Goal: Register for event/course

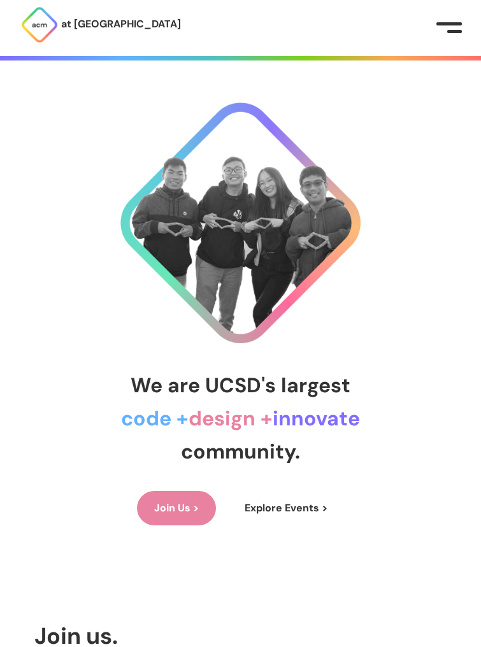
click at [280, 515] on link "Explore Events >" at bounding box center [285, 508] width 117 height 34
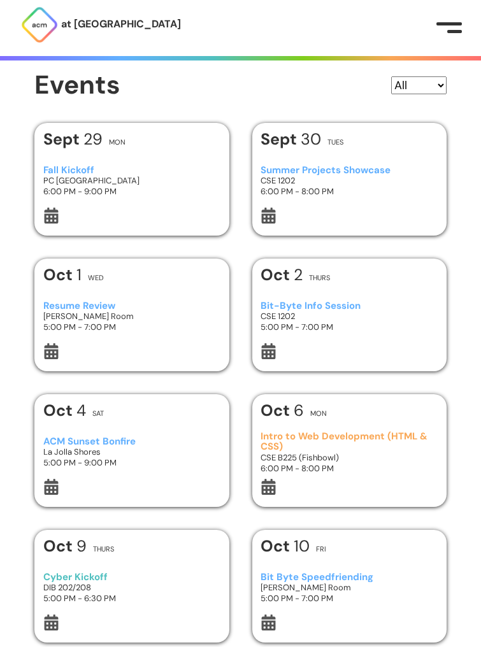
click at [44, 621] on icon at bounding box center [51, 623] width 16 height 16
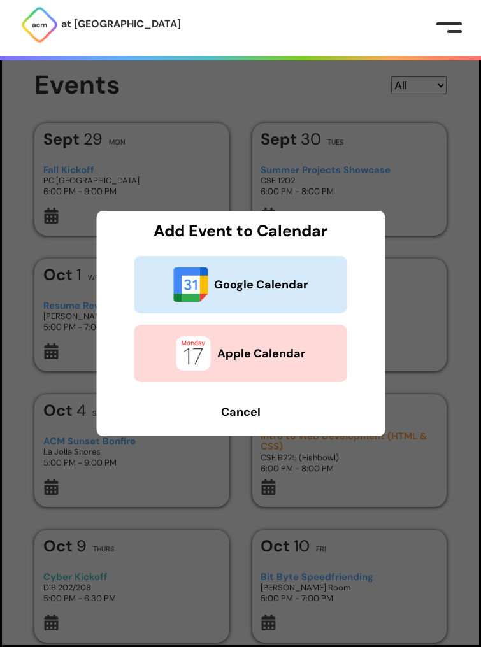
click at [269, 289] on b "Google Calendar" at bounding box center [261, 284] width 94 height 17
click at [180, 483] on dialog "Add Event to Calendar Google Calendar Apple Calendar Cancel" at bounding box center [240, 323] width 481 height 647
click at [243, 413] on b "Cancel" at bounding box center [240, 412] width 39 height 15
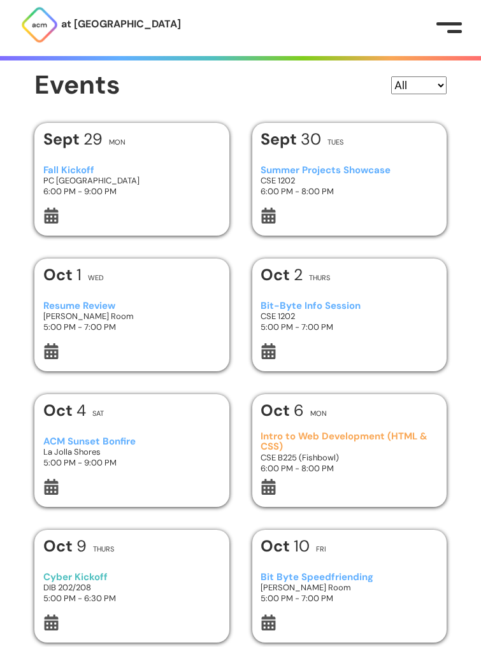
click at [328, 289] on div "[DATE] Thurs" at bounding box center [350, 278] width 178 height 23
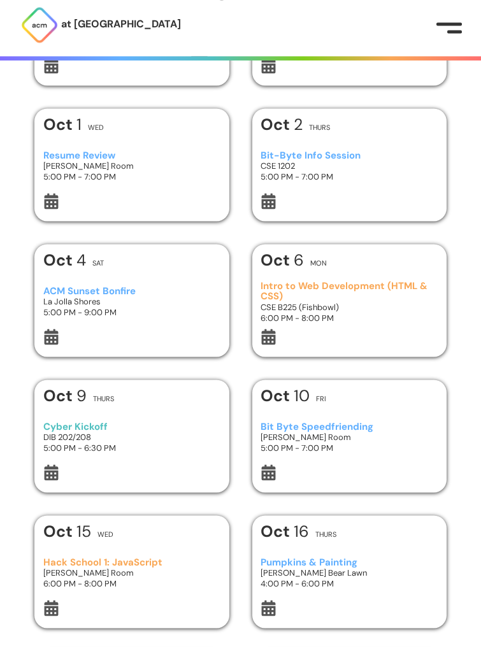
scroll to position [148, 0]
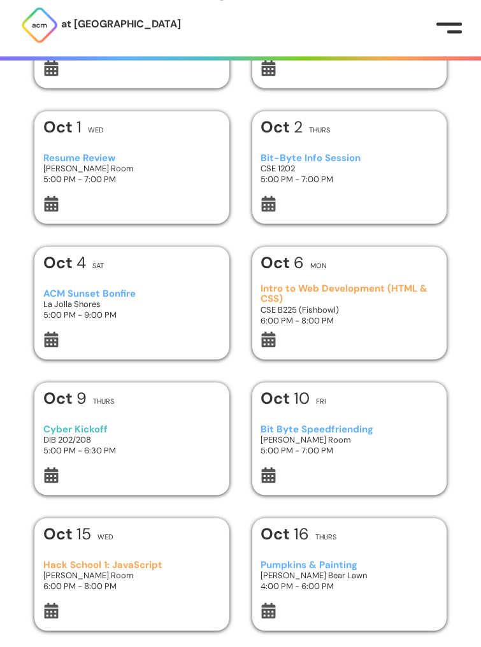
click at [200, 268] on div "[DATE] Sat" at bounding box center [132, 266] width 178 height 23
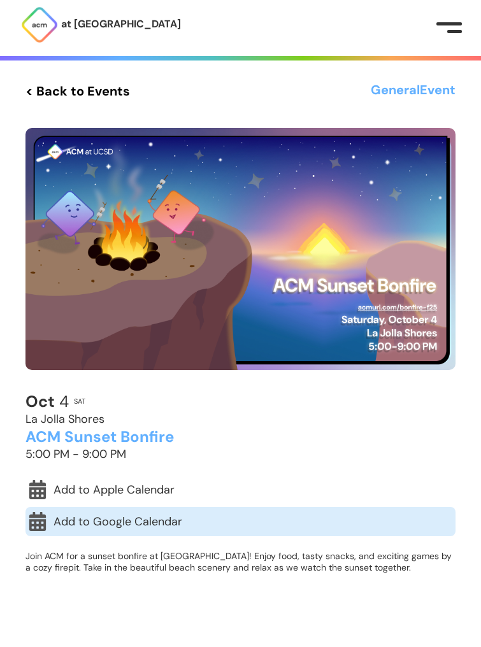
click at [142, 527] on link "Add to Google Calendar" at bounding box center [240, 521] width 430 height 29
